Goal: Register for event/course

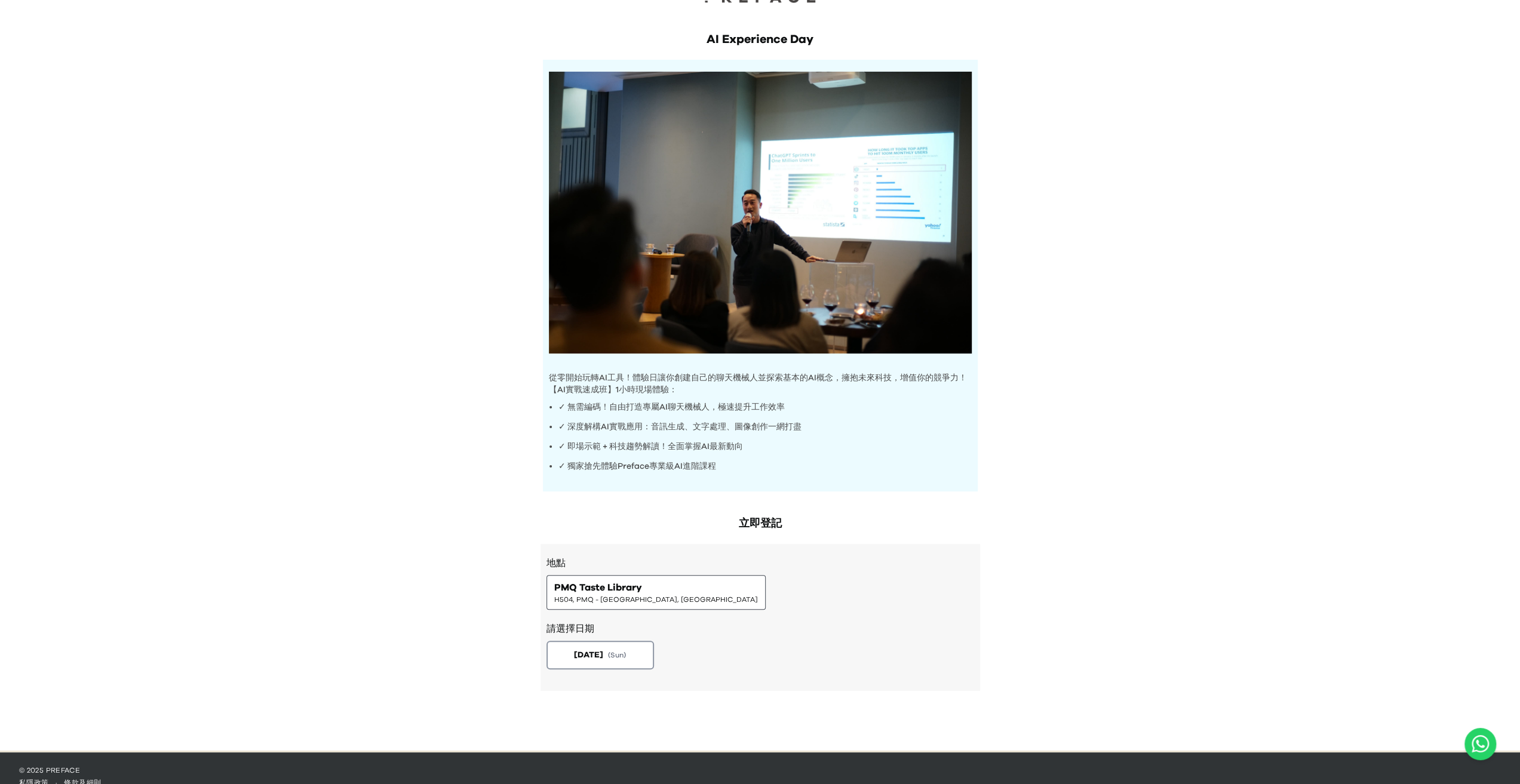
scroll to position [51, 0]
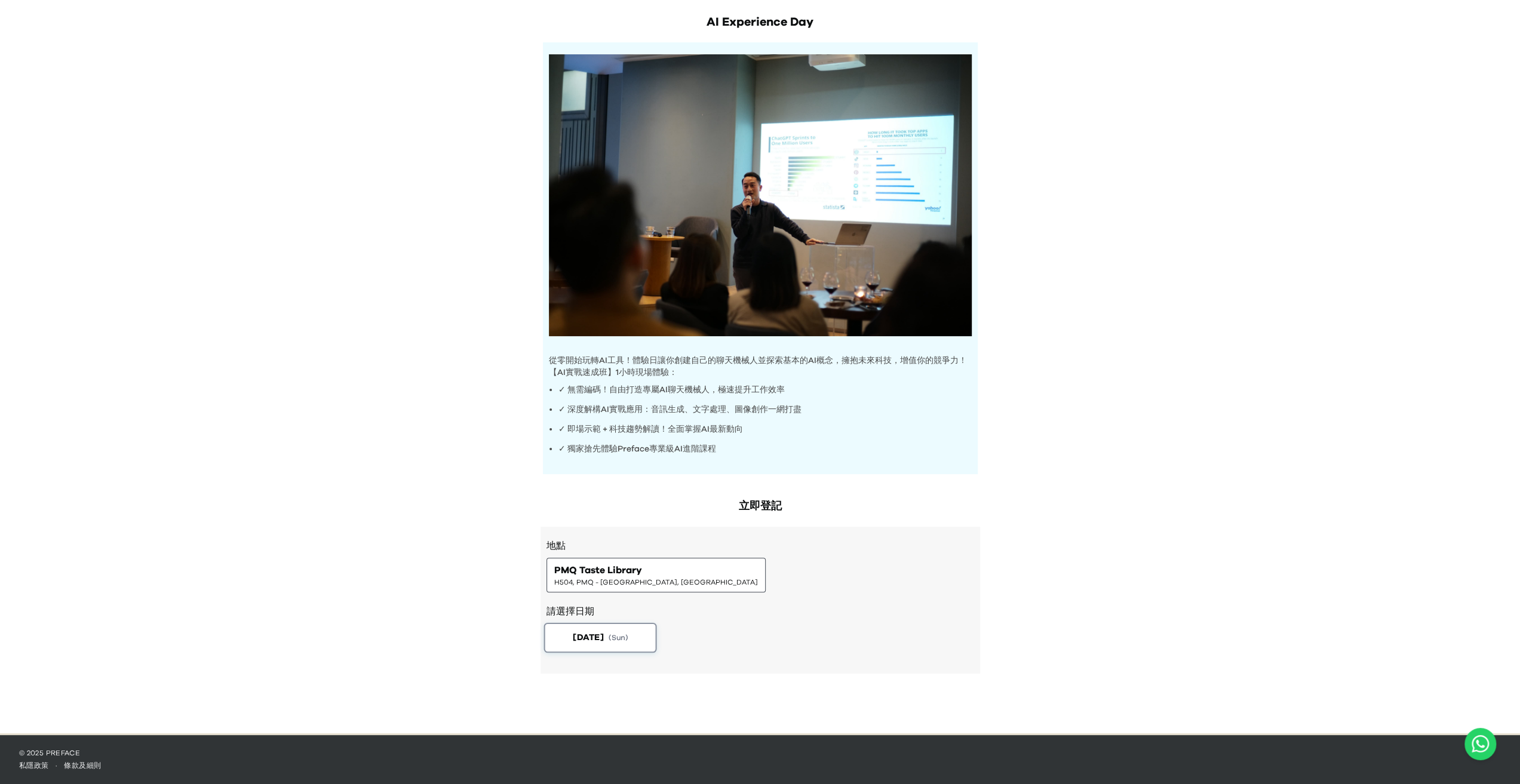
click at [605, 643] on button "2025-08-24 ( Sun )" at bounding box center [600, 638] width 113 height 30
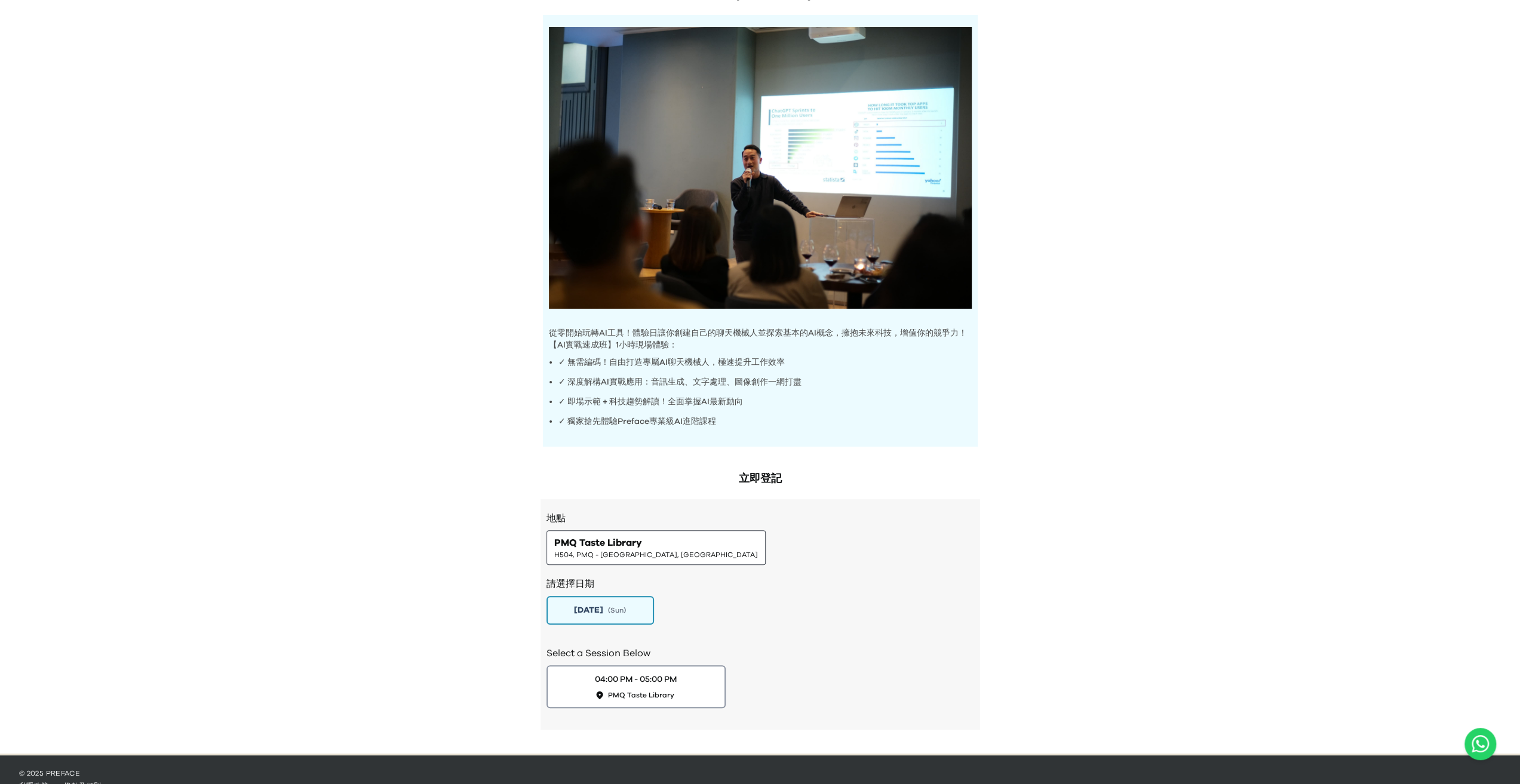
scroll to position [93, 0]
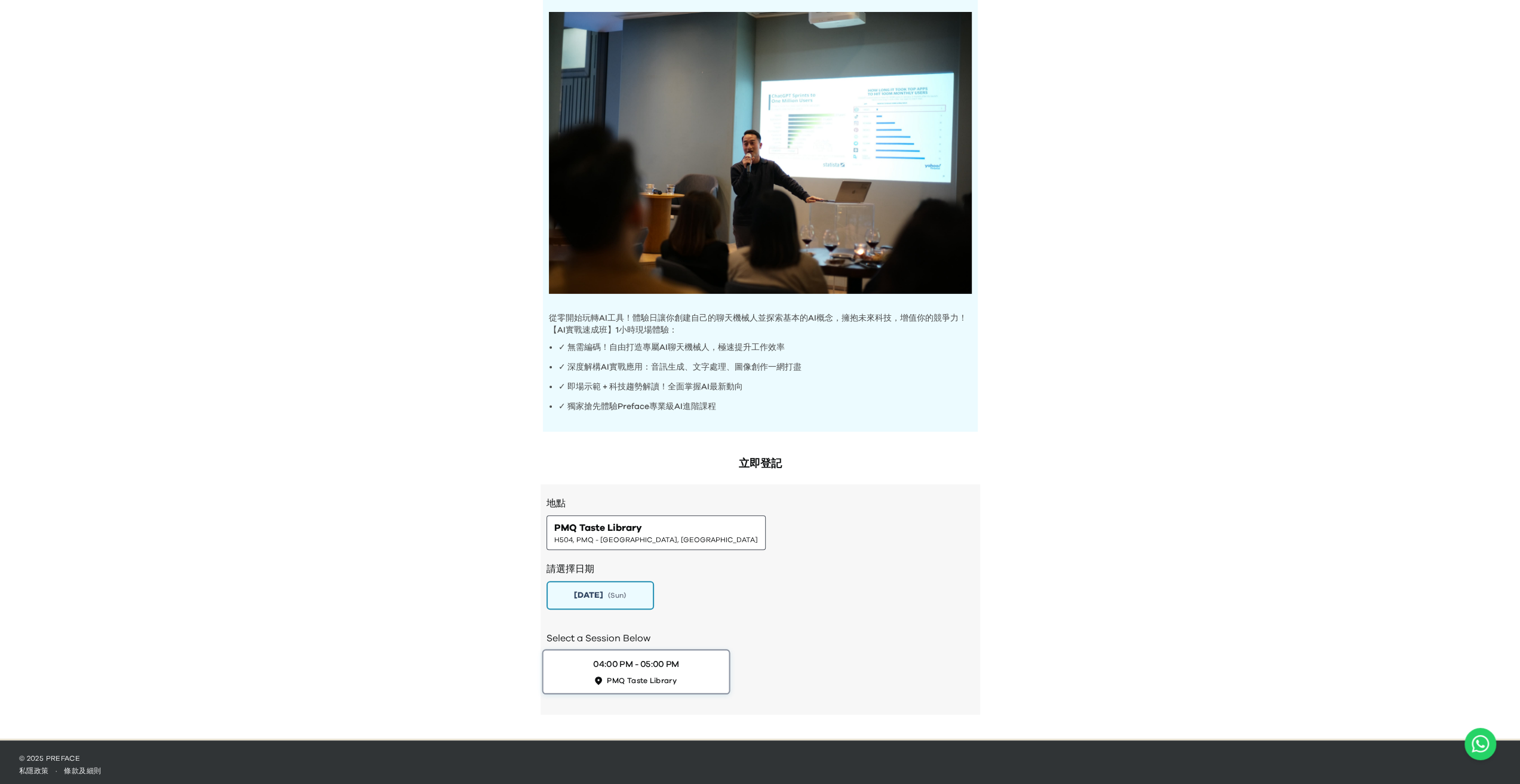
click at [667, 658] on div "04:00 PM - 05:00 PM" at bounding box center [636, 664] width 86 height 12
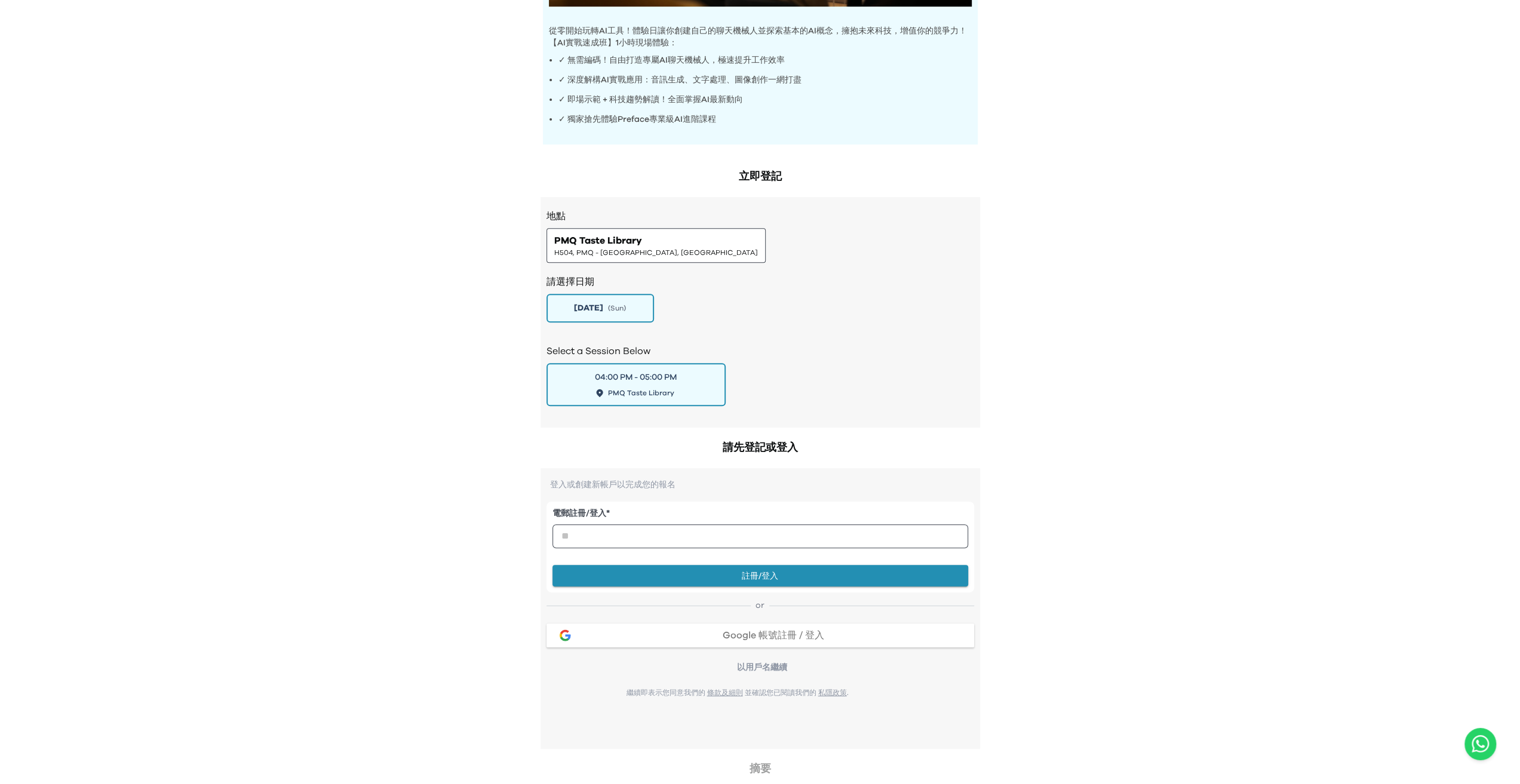
scroll to position [392, 0]
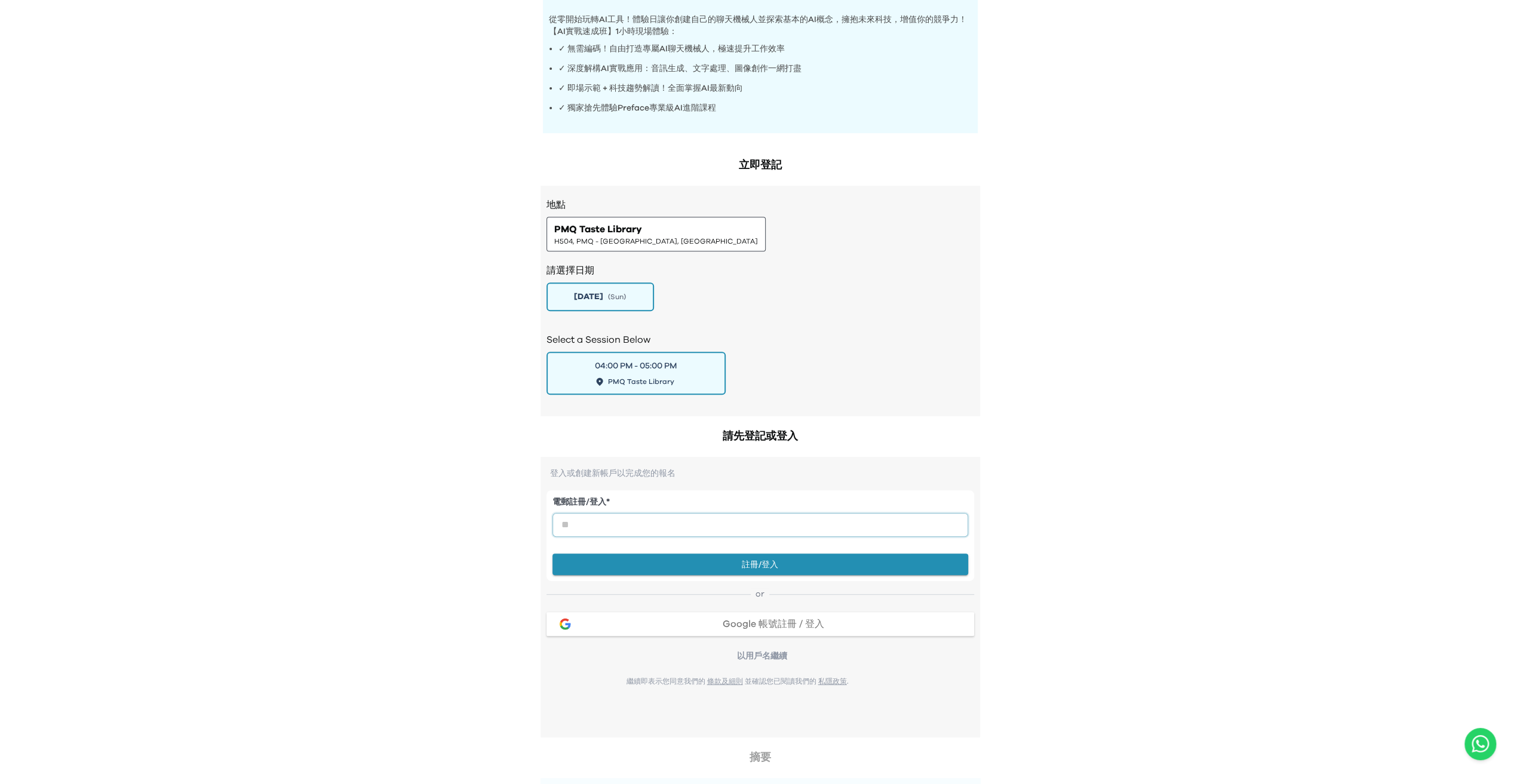
drag, startPoint x: 623, startPoint y: 518, endPoint x: 598, endPoint y: 542, distance: 34.7
click at [623, 518] on input "email" at bounding box center [760, 525] width 415 height 24
click at [570, 617] on img "button" at bounding box center [565, 624] width 14 height 14
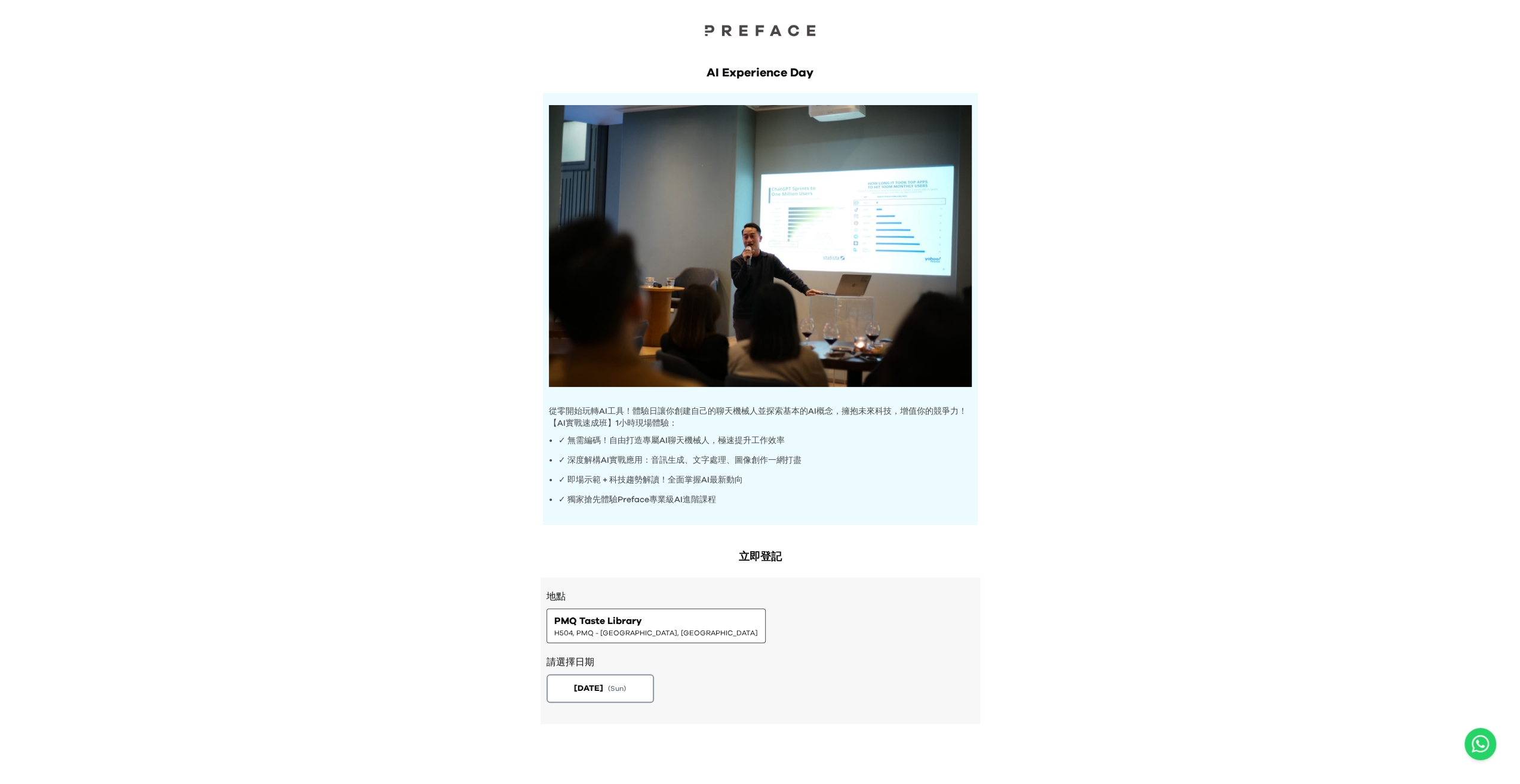
click at [749, 556] on h2 "立即登記" at bounding box center [760, 557] width 440 height 17
